Goal: Task Accomplishment & Management: Use online tool/utility

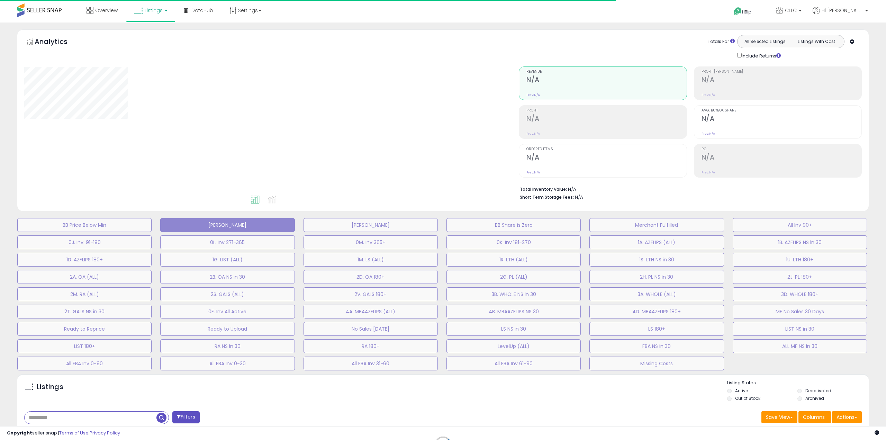
type input "**********"
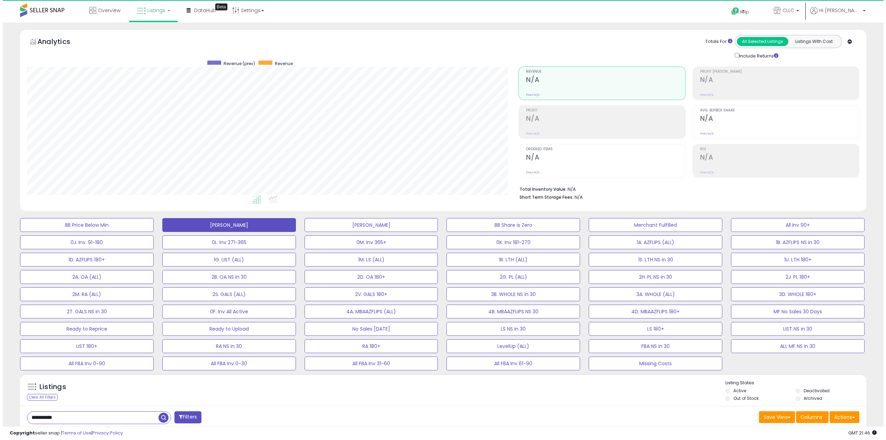
scroll to position [142, 492]
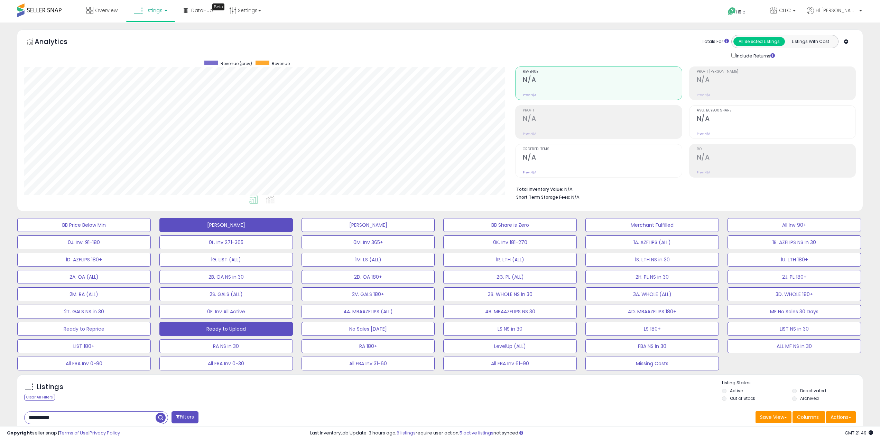
click at [189, 326] on button "Ready to Upload" at bounding box center [226, 329] width 134 height 14
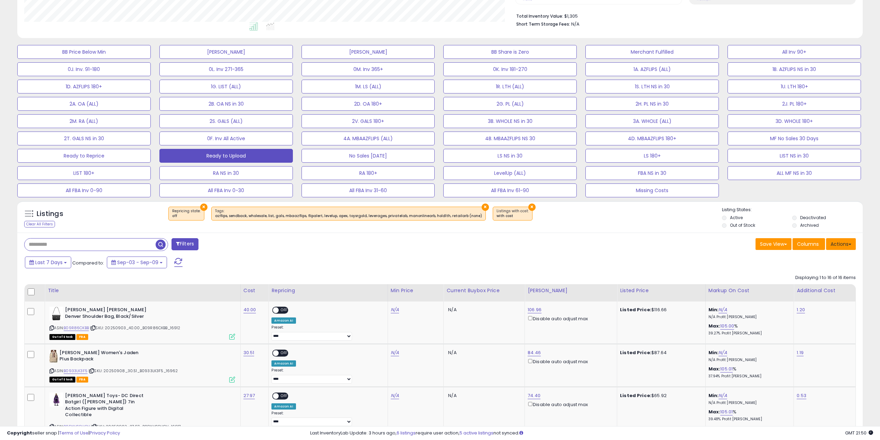
click at [837, 246] on button "Actions" at bounding box center [841, 244] width 30 height 12
click at [825, 273] on link "Export Visible Columns" at bounding box center [813, 276] width 76 height 11
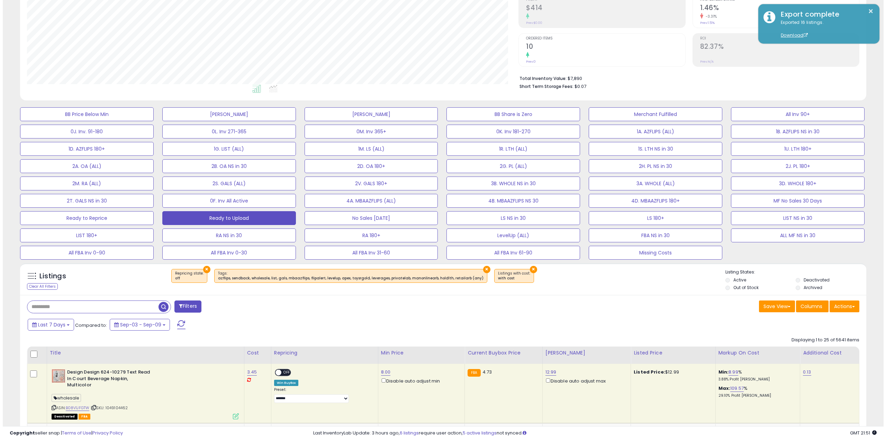
scroll to position [142, 492]
click at [850, 306] on span at bounding box center [850, 306] width 3 height 1
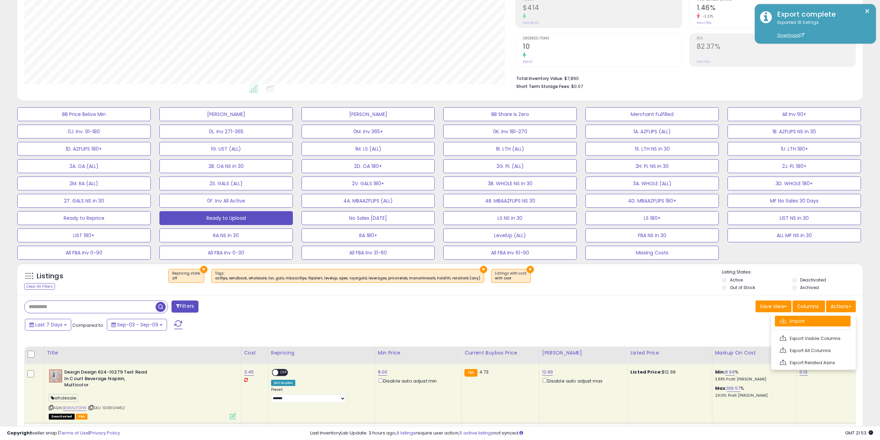
click at [822, 323] on link "Import" at bounding box center [813, 320] width 76 height 11
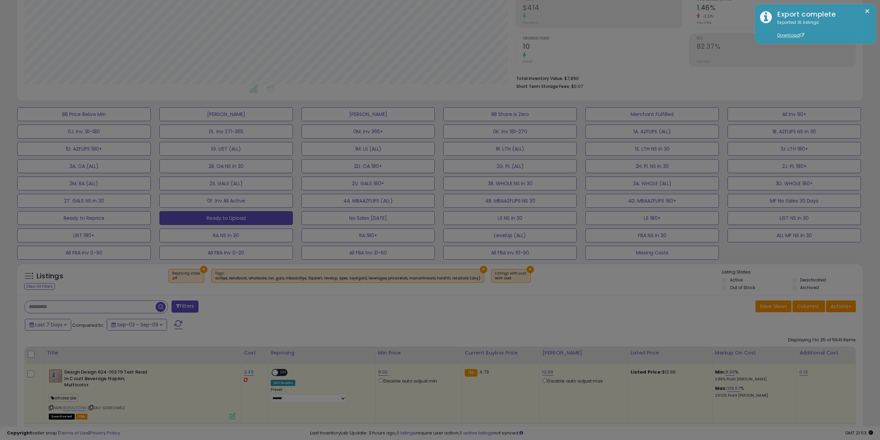
scroll to position [142, 494]
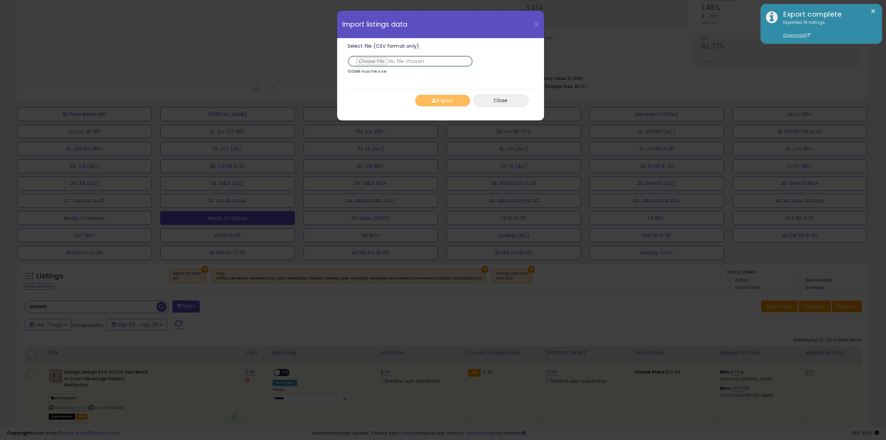
click at [361, 63] on input "Select file (CSV format only)" at bounding box center [410, 61] width 126 height 12
type input "**********"
click at [433, 102] on span "button" at bounding box center [433, 100] width 4 height 5
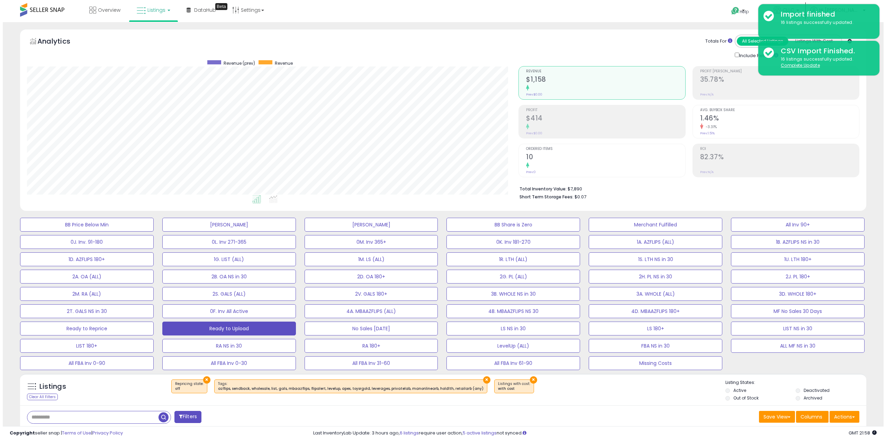
scroll to position [0, 0]
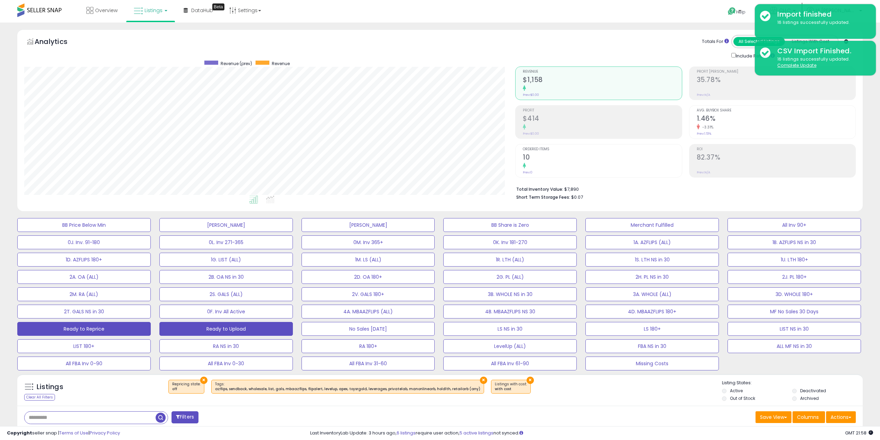
click at [88, 333] on button "Ready to Reprice" at bounding box center [84, 329] width 134 height 14
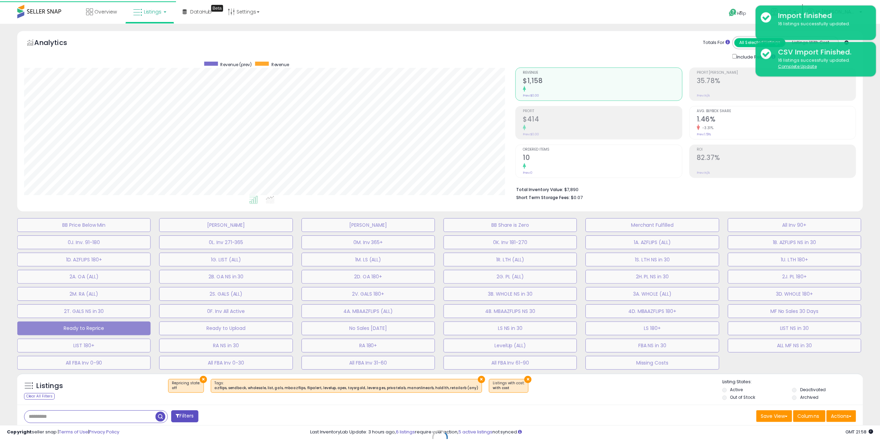
scroll to position [142, 494]
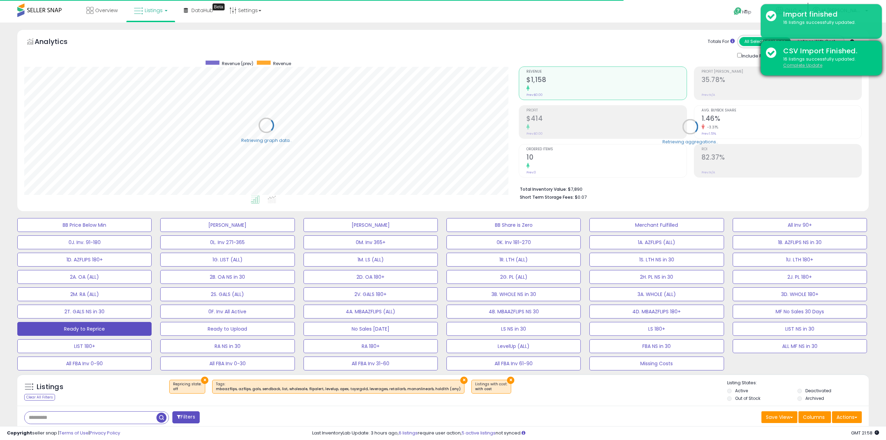
click at [792, 65] on u "Complete Update" at bounding box center [802, 65] width 39 height 6
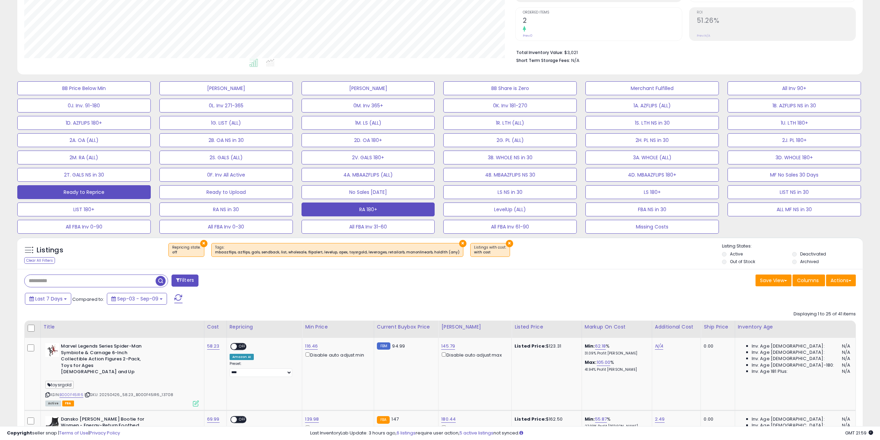
scroll to position [115, 0]
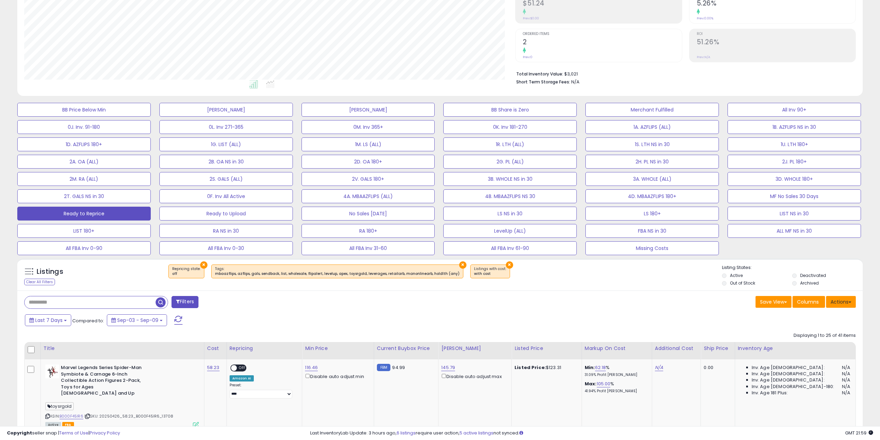
click at [845, 303] on button "Actions" at bounding box center [841, 302] width 30 height 12
click at [824, 333] on link "Export Visible Columns" at bounding box center [813, 333] width 76 height 11
